Goal: Information Seeking & Learning: Learn about a topic

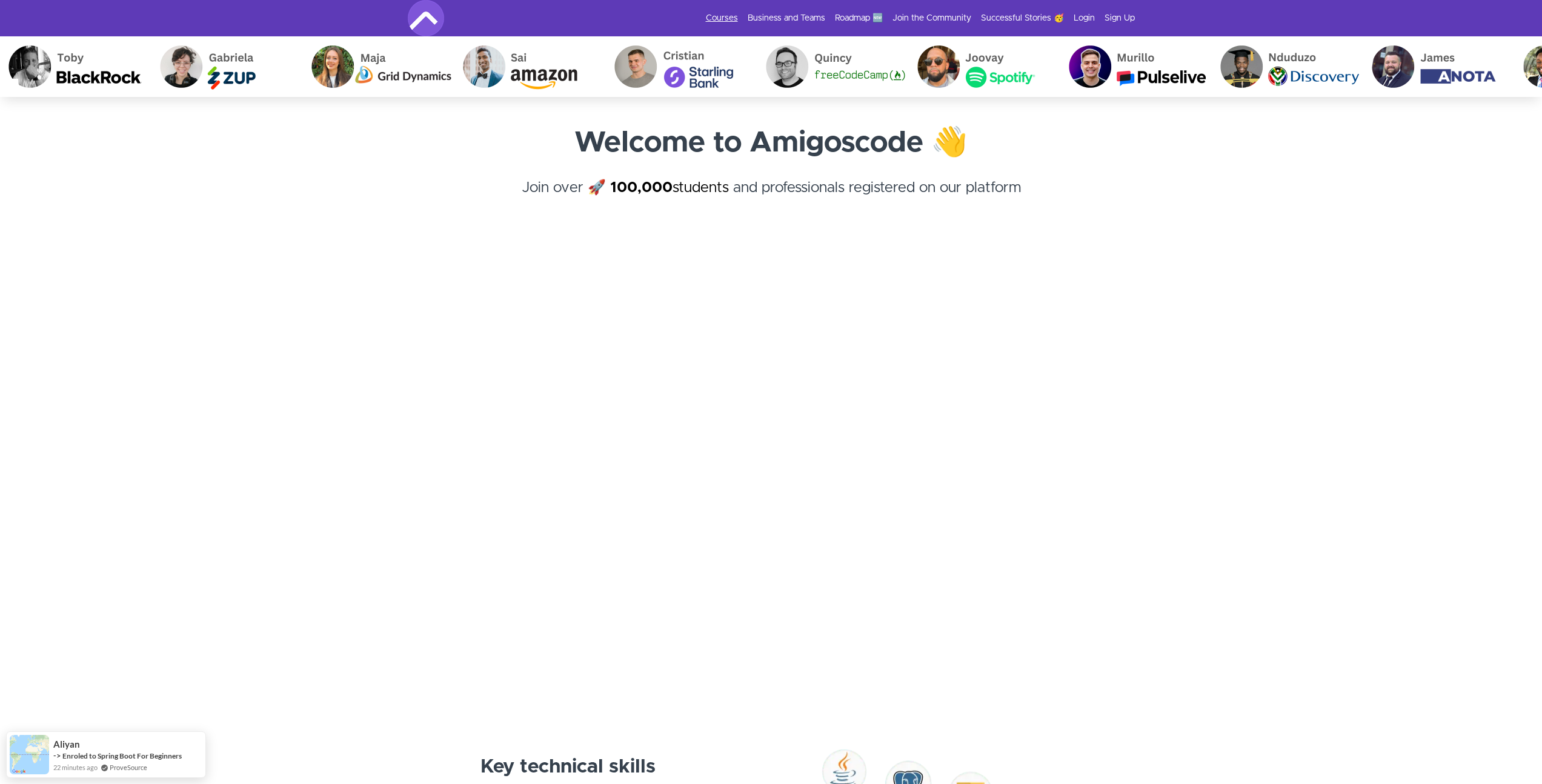
click at [735, 16] on link "Courses" at bounding box center [722, 18] width 32 height 12
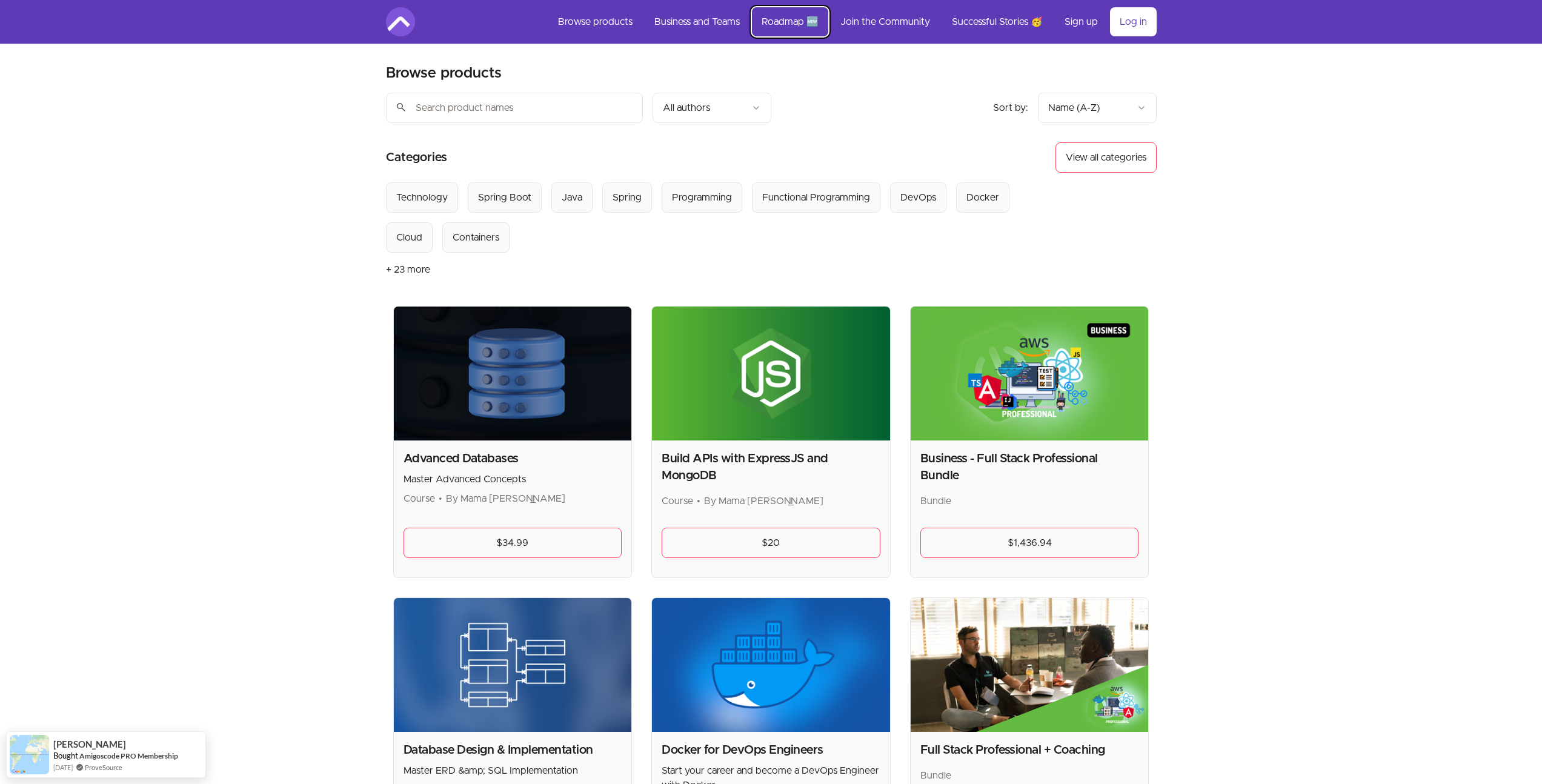
click at [799, 30] on link "Roadmap 🆕" at bounding box center [790, 22] width 76 height 29
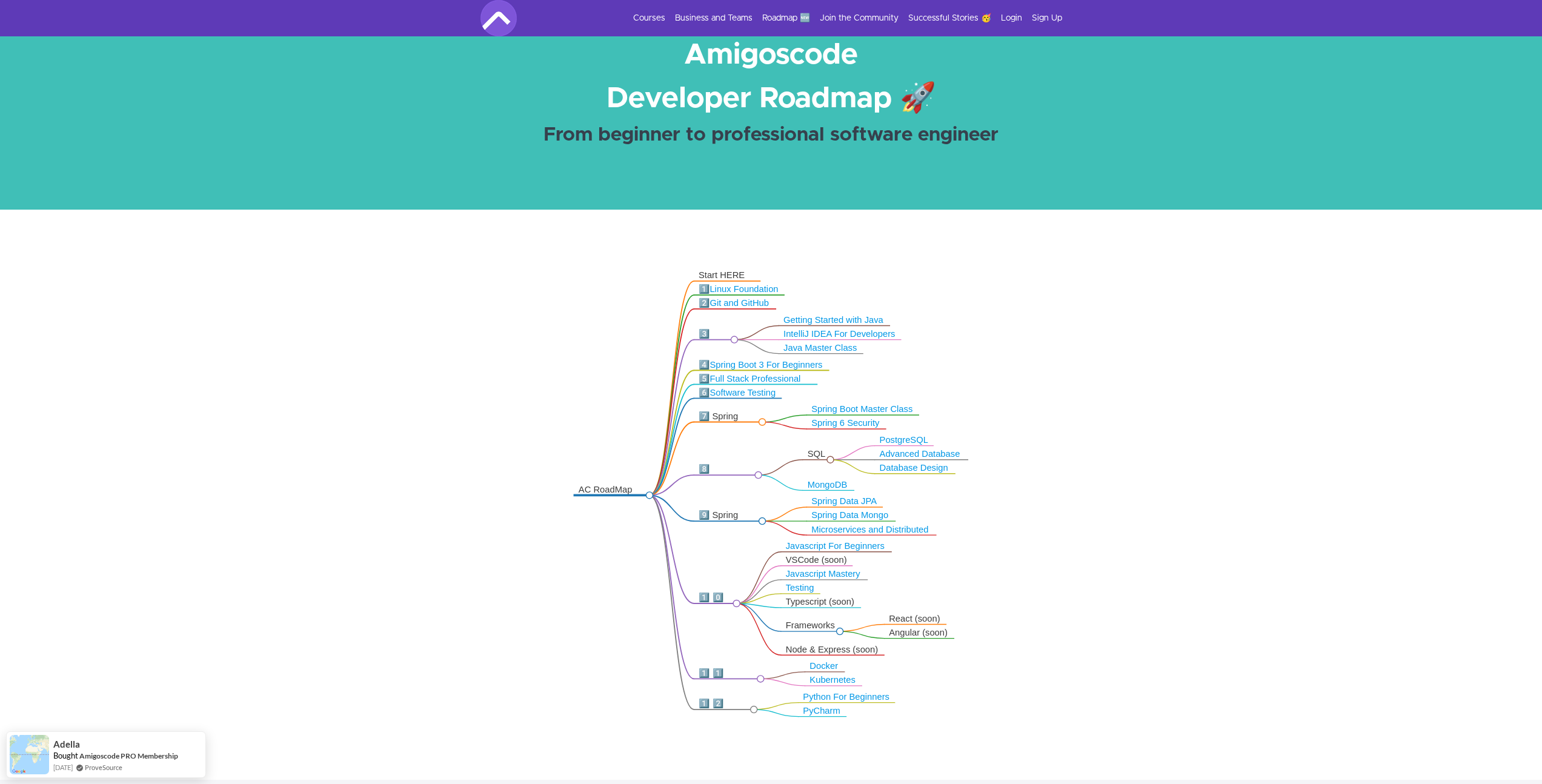
scroll to position [40, 0]
click at [860, 528] on link "Microservices and Distributed" at bounding box center [871, 529] width 117 height 9
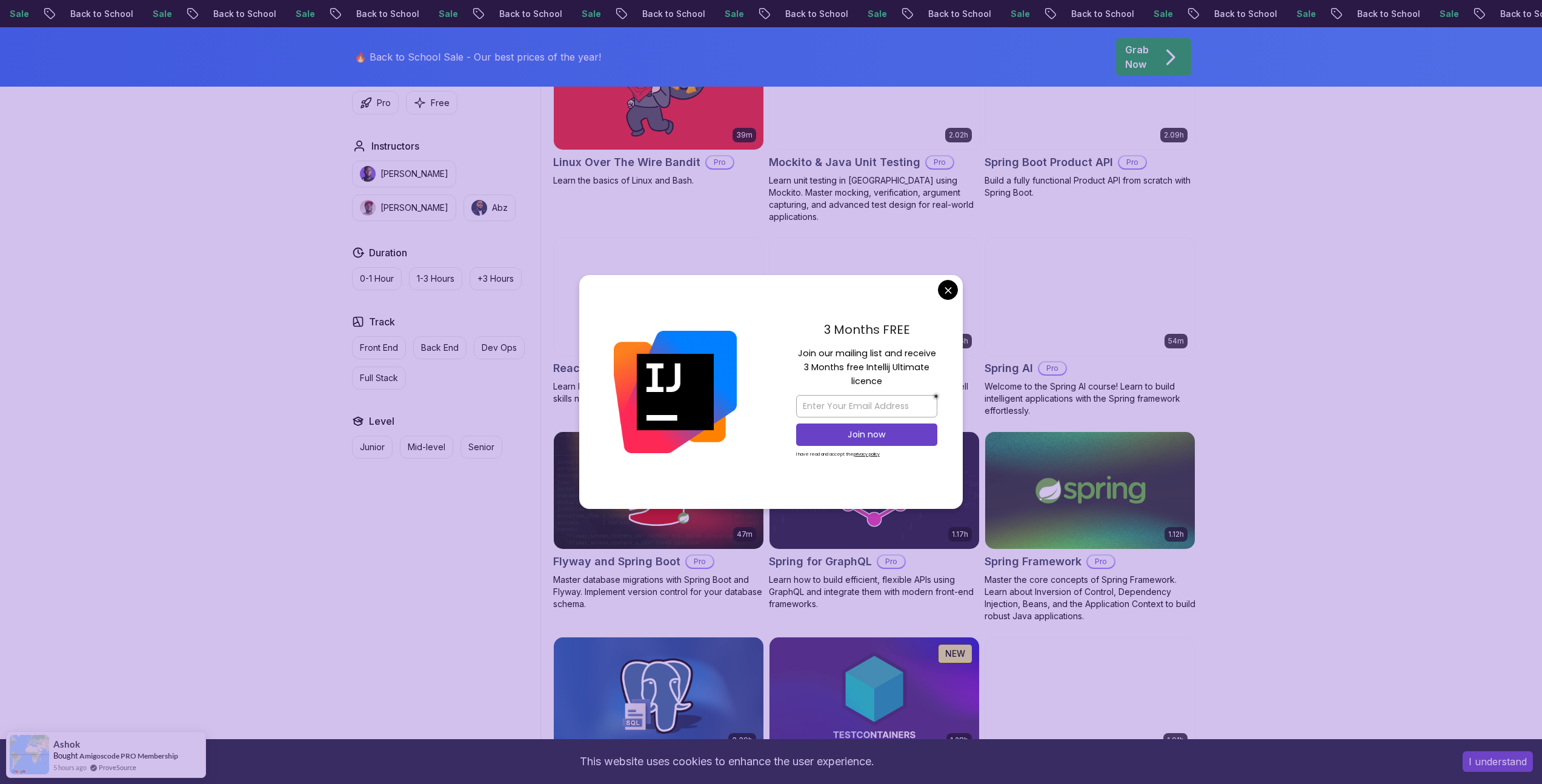
scroll to position [2735, 0]
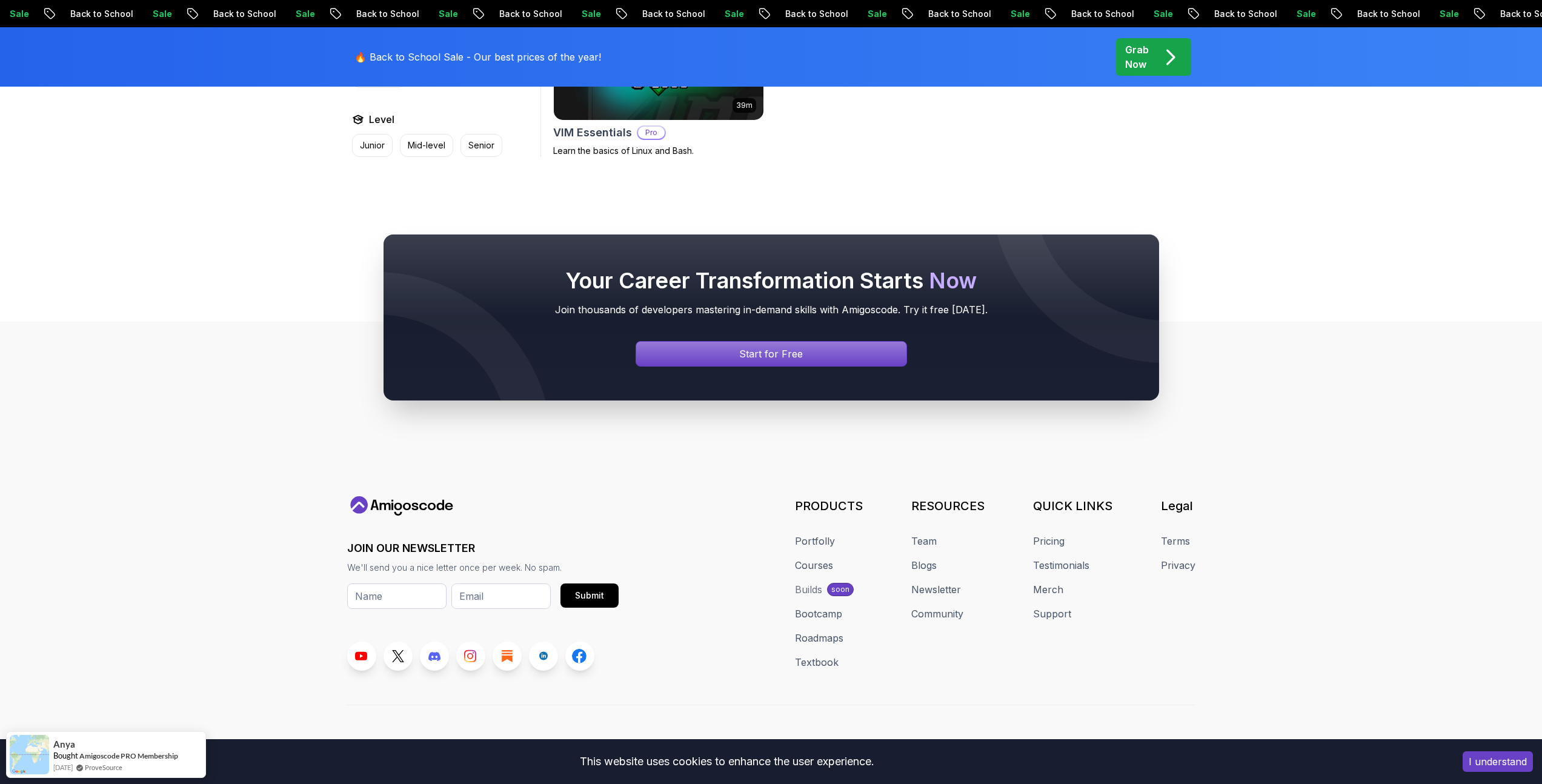
scroll to position [3586, 0]
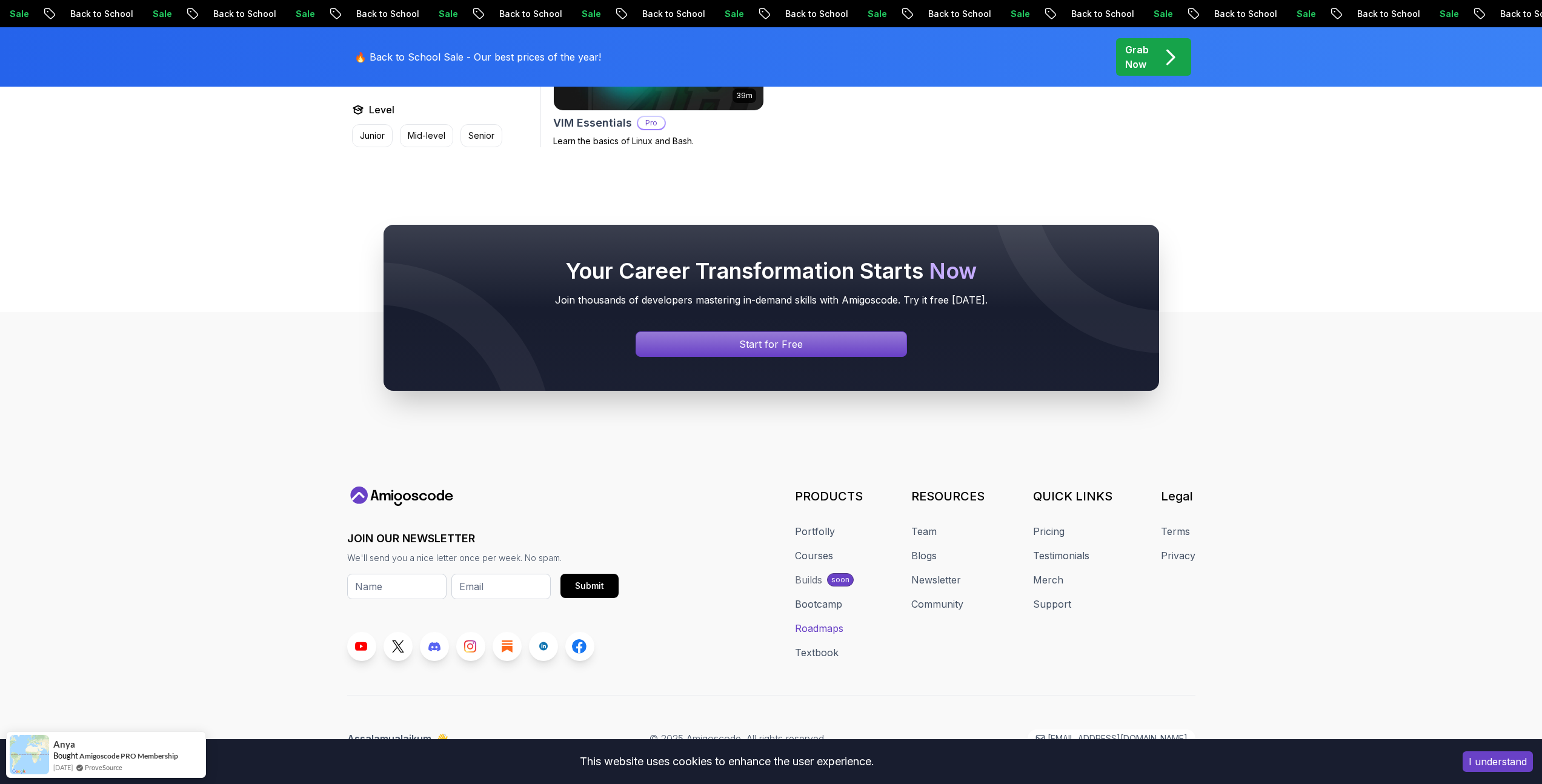
click at [836, 621] on link "Roadmaps" at bounding box center [819, 628] width 49 height 14
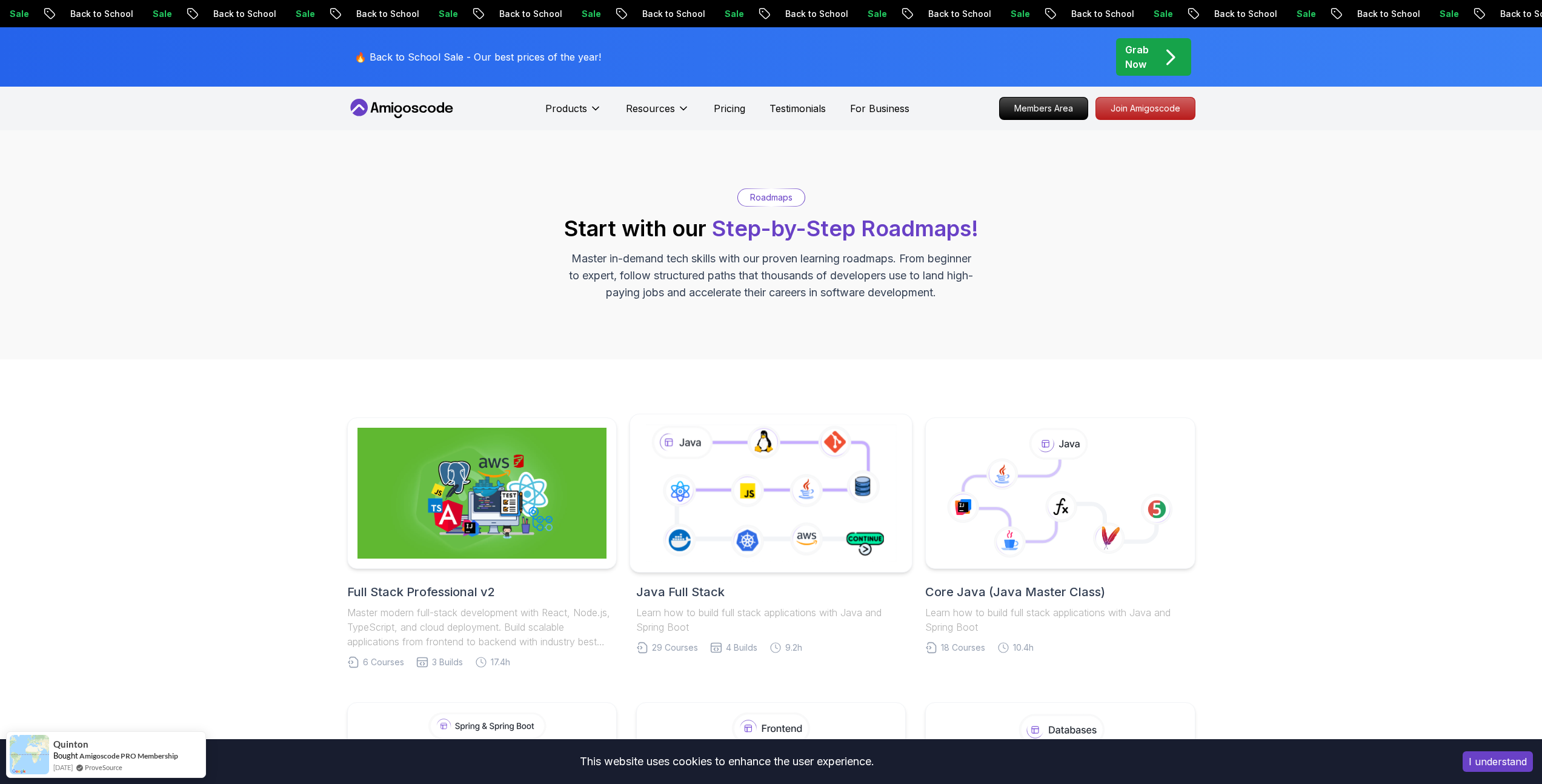
click at [834, 499] on icon at bounding box center [771, 492] width 256 height 142
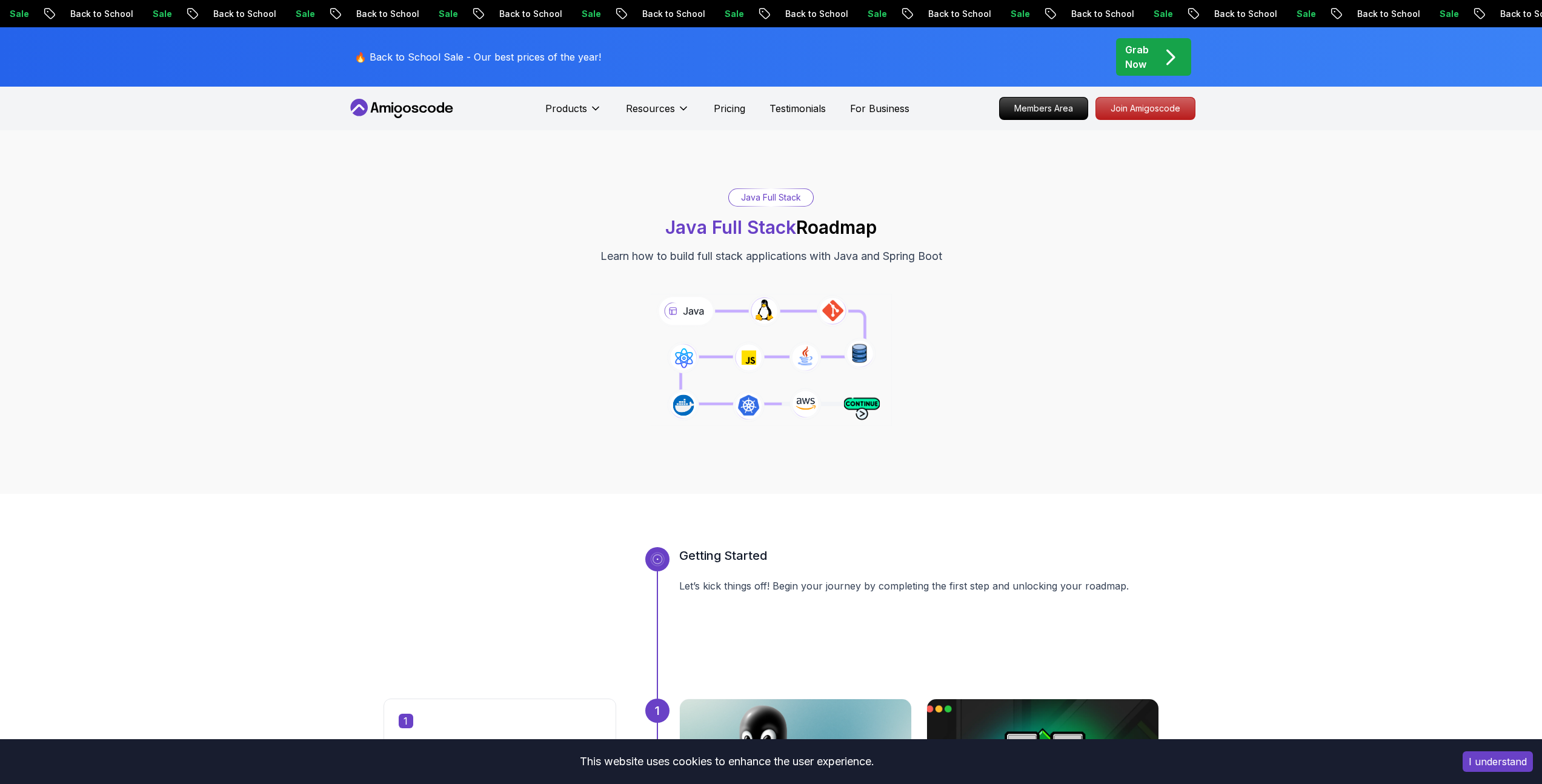
click at [863, 409] on icon at bounding box center [770, 360] width 246 height 137
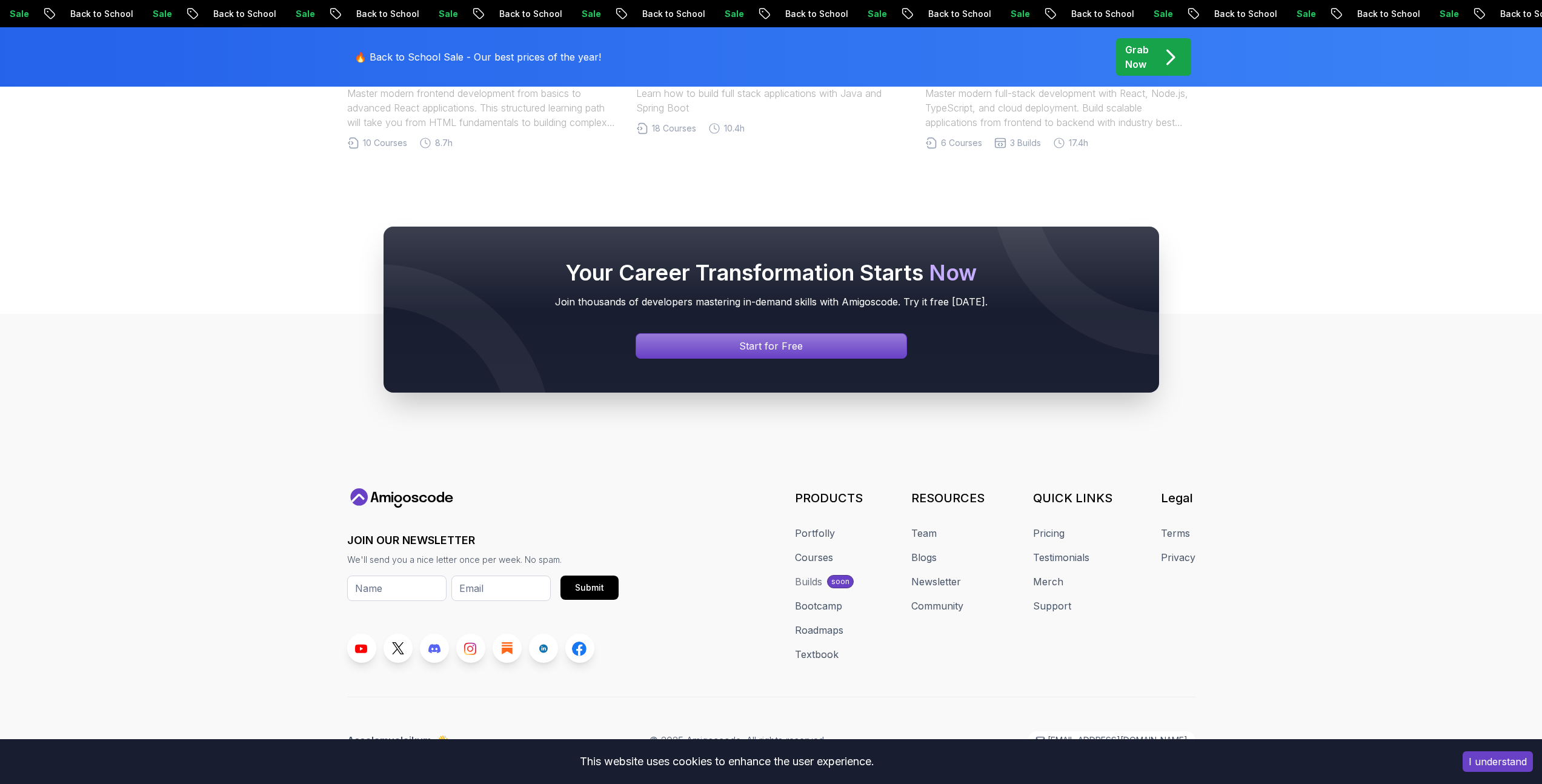
scroll to position [5840, 0]
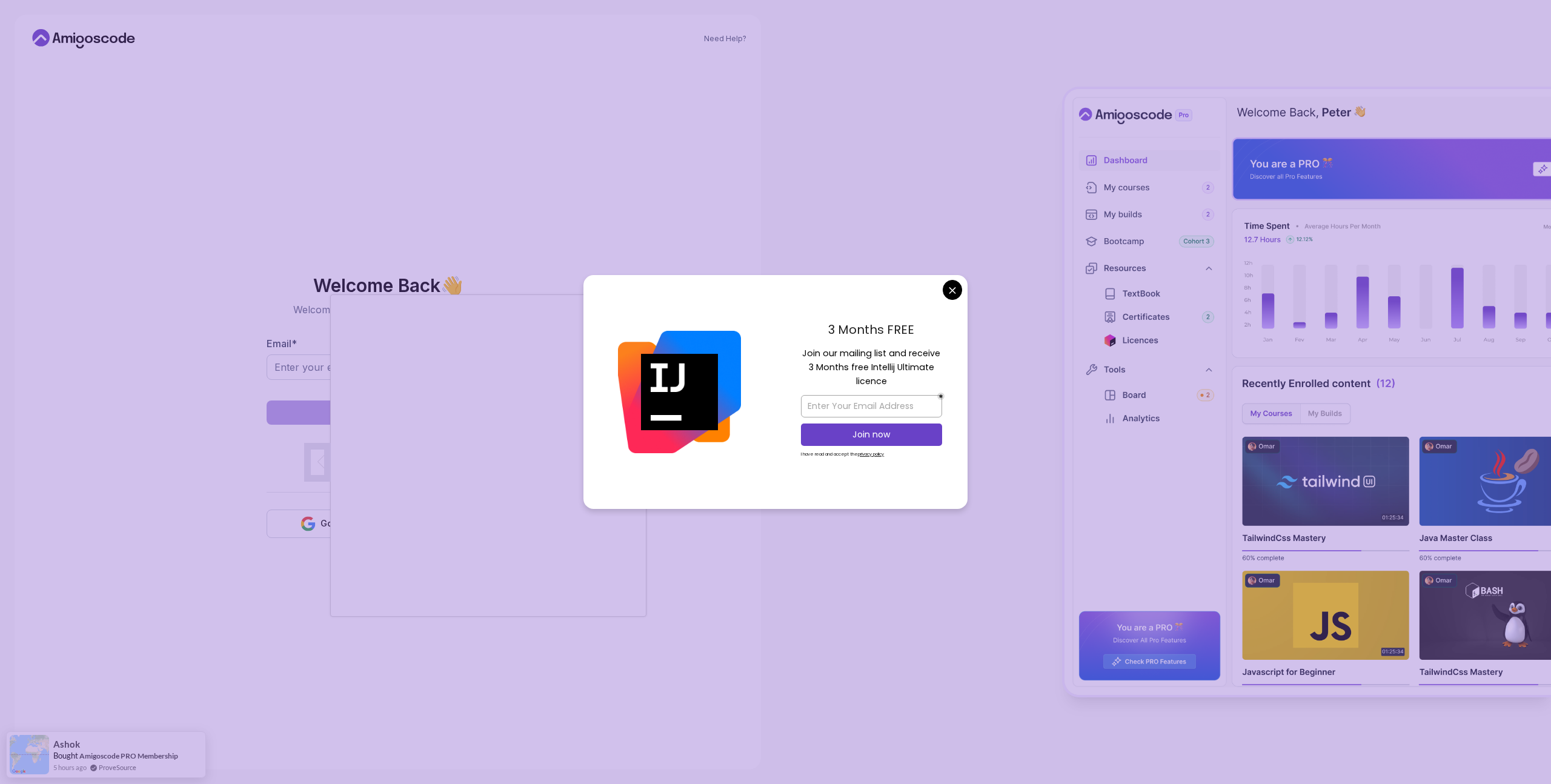
click at [947, 298] on div "3 Months FREE Join our mailing list and receive 3 Months free Intellij Ultimate…" at bounding box center [871, 392] width 192 height 234
click at [949, 293] on body "Need Help? Welcome Back 👋 Welcome back! Please enter your details. Email * Sign…" at bounding box center [776, 392] width 1551 height 784
